Goal: Find specific page/section: Find specific page/section

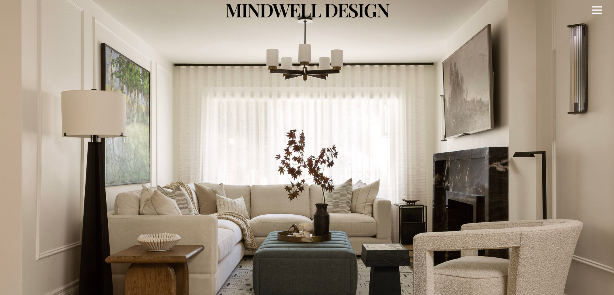
click at [600, 15] on div "Menu" at bounding box center [597, 10] width 10 height 20
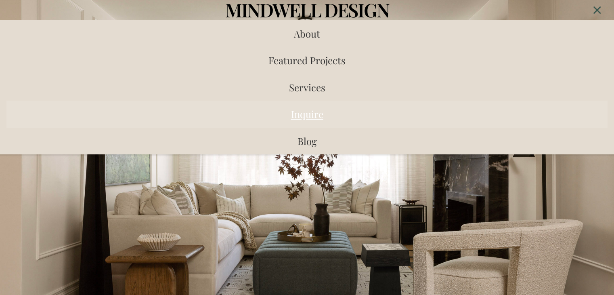
click at [315, 112] on span "Inquire" at bounding box center [307, 113] width 32 height 13
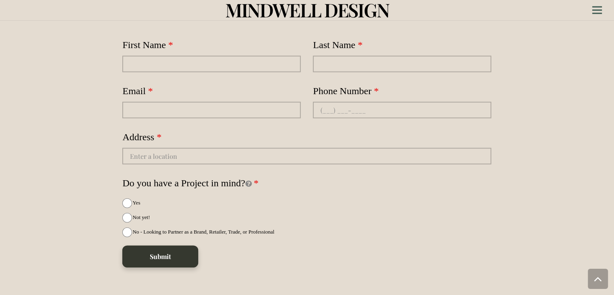
scroll to position [2294, 0]
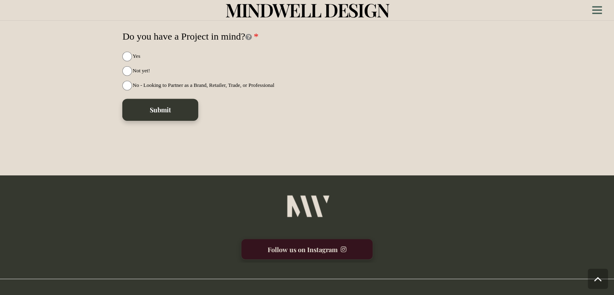
drag, startPoint x: 188, startPoint y: 288, endPoint x: 133, endPoint y: 290, distance: 55.3
copy link "[PHONE_NUMBER]"
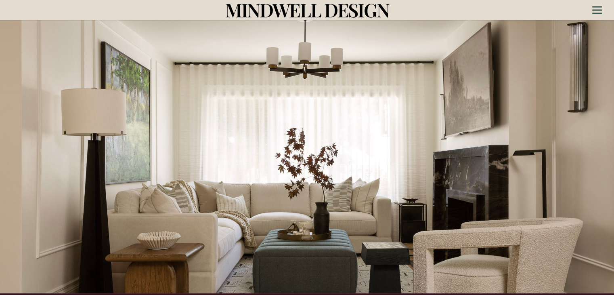
scroll to position [0, 0]
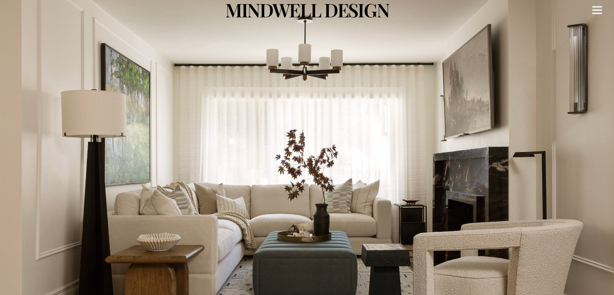
click at [598, 10] on icon "Menu" at bounding box center [597, 10] width 10 height 1
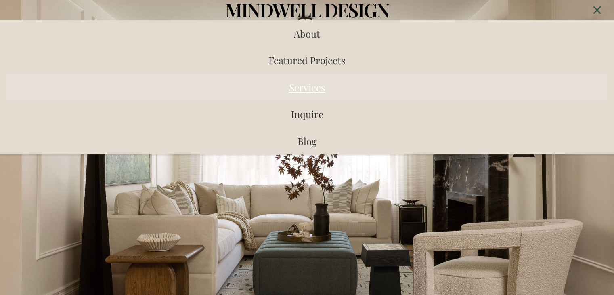
click at [317, 84] on span "Services" at bounding box center [307, 87] width 36 height 13
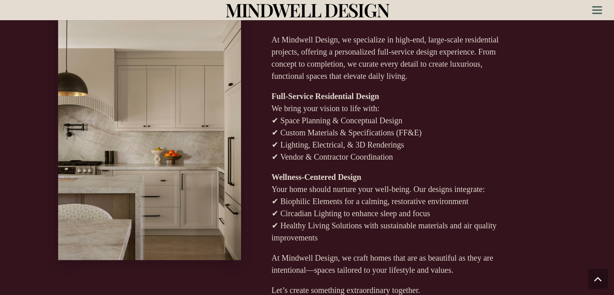
scroll to position [1742, 0]
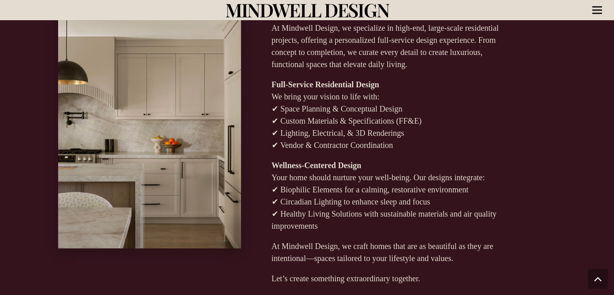
click at [594, 12] on div "Menu" at bounding box center [597, 10] width 10 height 20
